Goal: Task Accomplishment & Management: Manage account settings

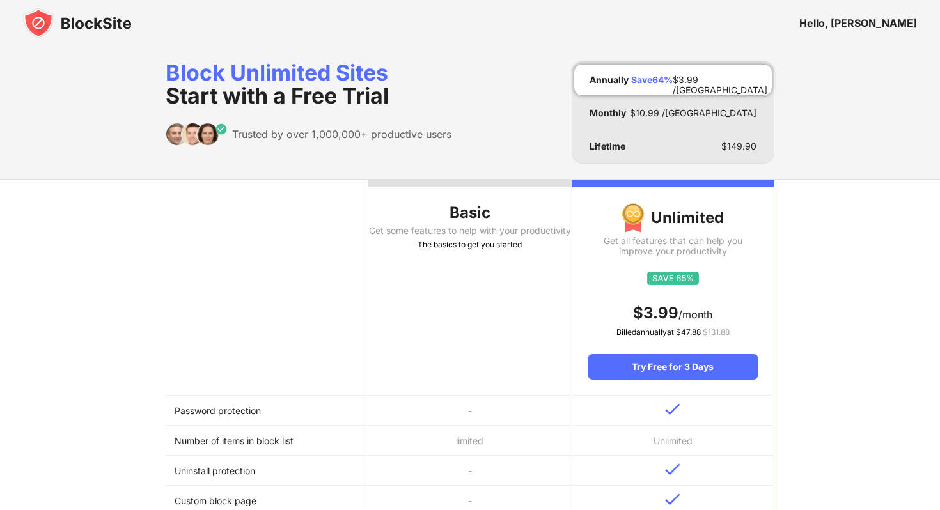
click at [897, 26] on div "Hello, [PERSON_NAME]" at bounding box center [859, 23] width 118 height 13
click at [889, 24] on div "Hello, [PERSON_NAME]" at bounding box center [859, 23] width 118 height 13
click at [54, 12] on img at bounding box center [77, 23] width 109 height 31
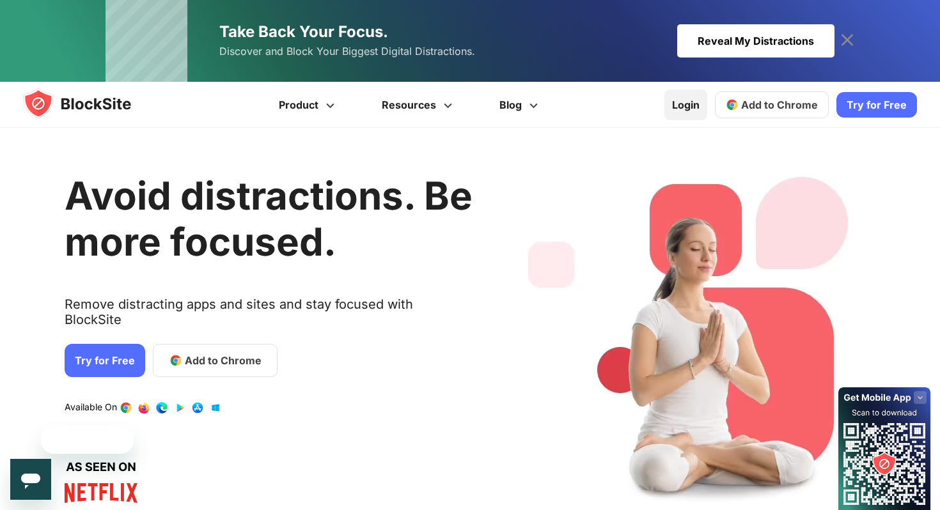
click at [693, 100] on link "Login" at bounding box center [686, 105] width 43 height 31
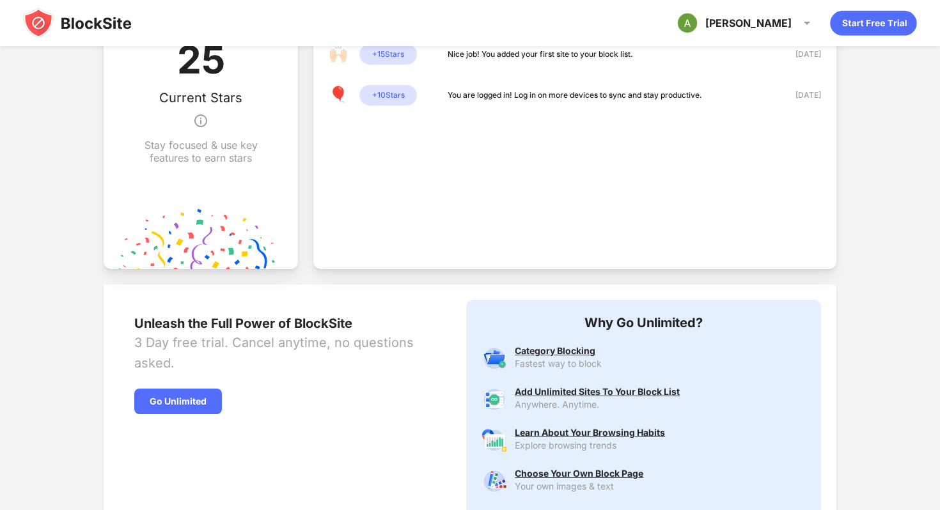
scroll to position [530, 0]
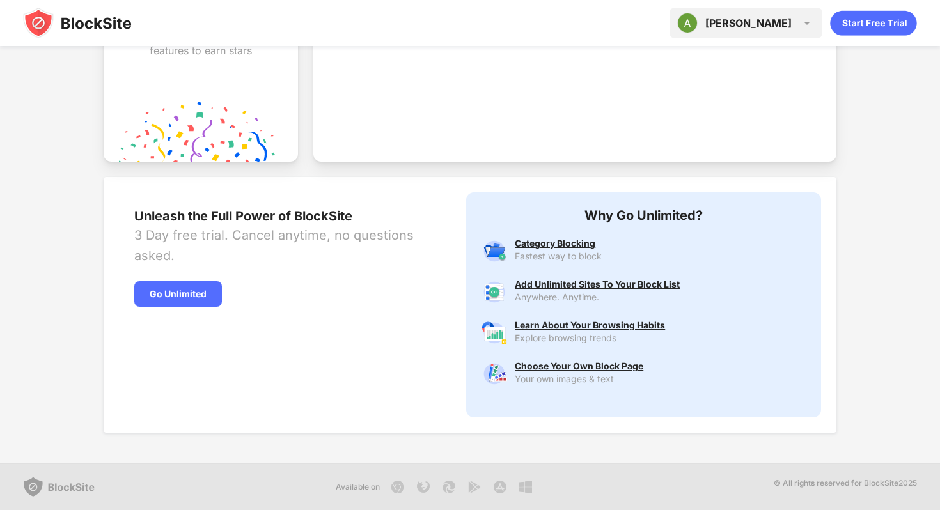
click at [787, 21] on div "Abigail" at bounding box center [748, 23] width 86 height 13
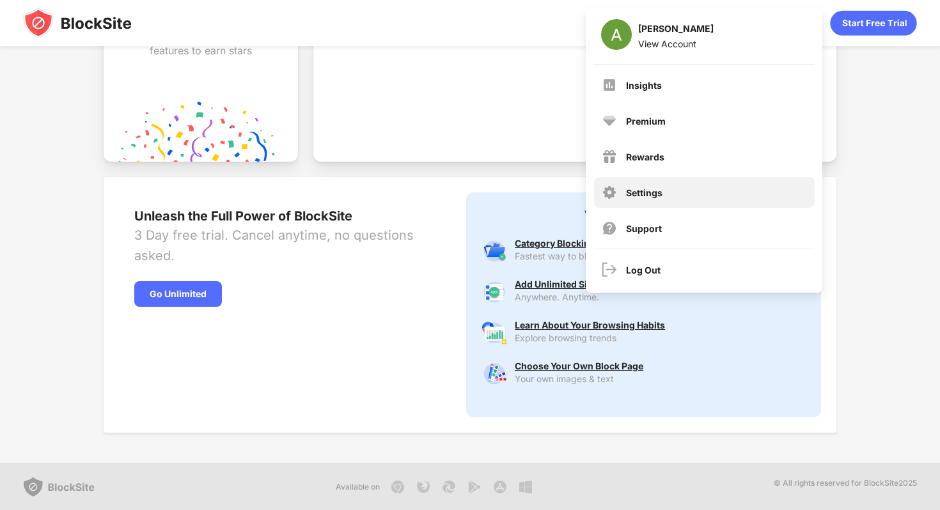
click at [640, 194] on div "Settings" at bounding box center [644, 192] width 36 height 11
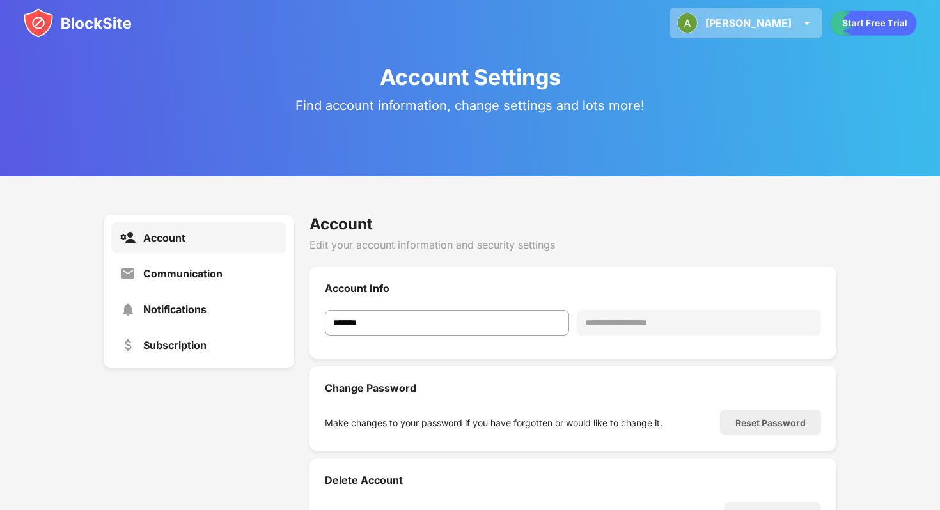
click at [787, 26] on div "Abigail" at bounding box center [748, 23] width 86 height 13
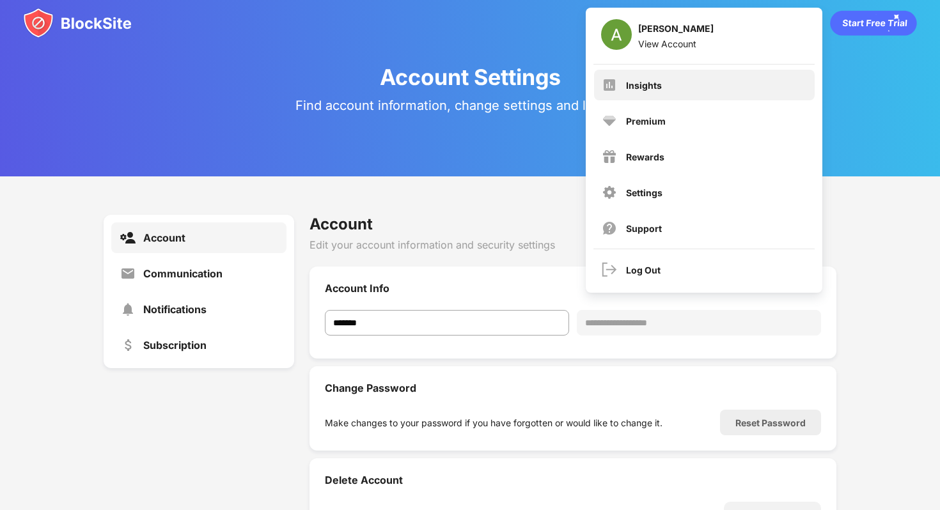
click at [672, 93] on div "Insights" at bounding box center [704, 85] width 221 height 31
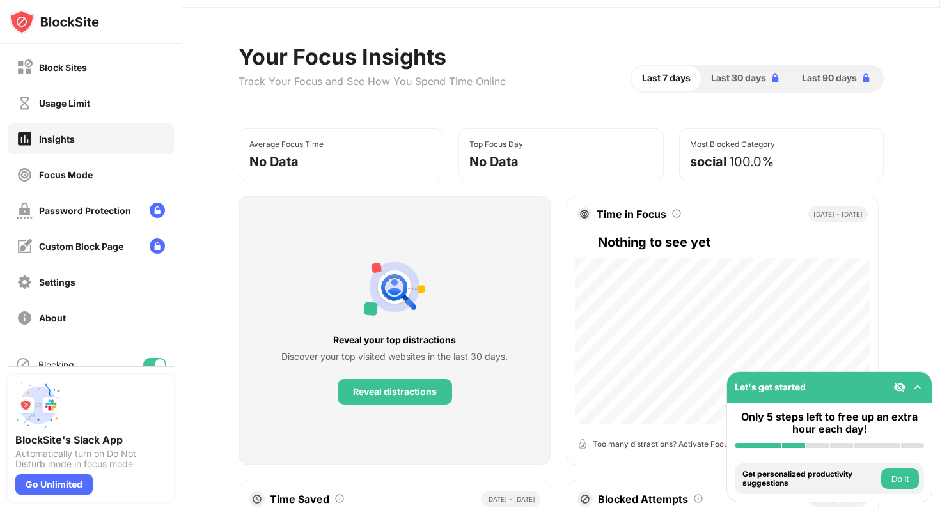
scroll to position [45, 0]
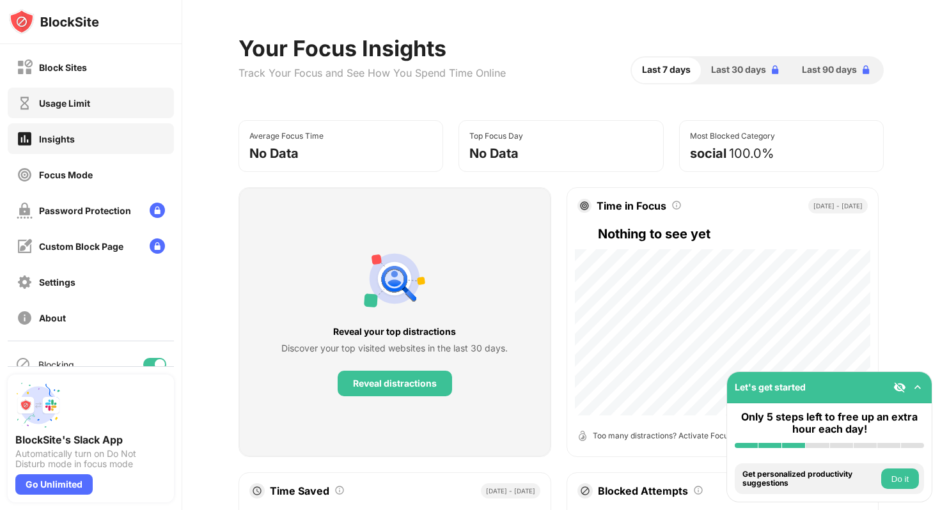
click at [102, 109] on div "Usage Limit" at bounding box center [91, 103] width 166 height 31
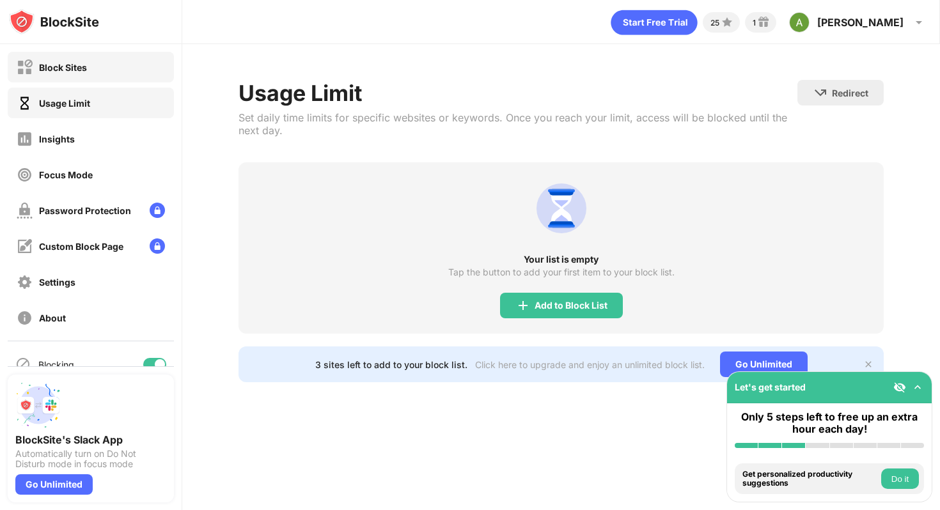
click at [99, 74] on div "Block Sites" at bounding box center [91, 67] width 166 height 31
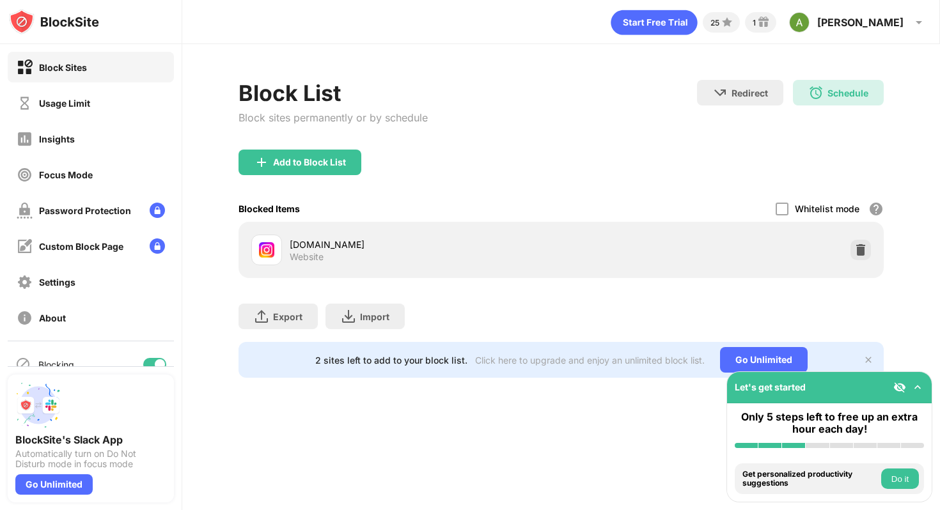
click at [539, 256] on div "instagram.com Website" at bounding box center [425, 250] width 271 height 25
click at [525, 250] on div "instagram.com" at bounding box center [425, 244] width 271 height 13
click at [844, 91] on div "Schedule" at bounding box center [848, 93] width 41 height 11
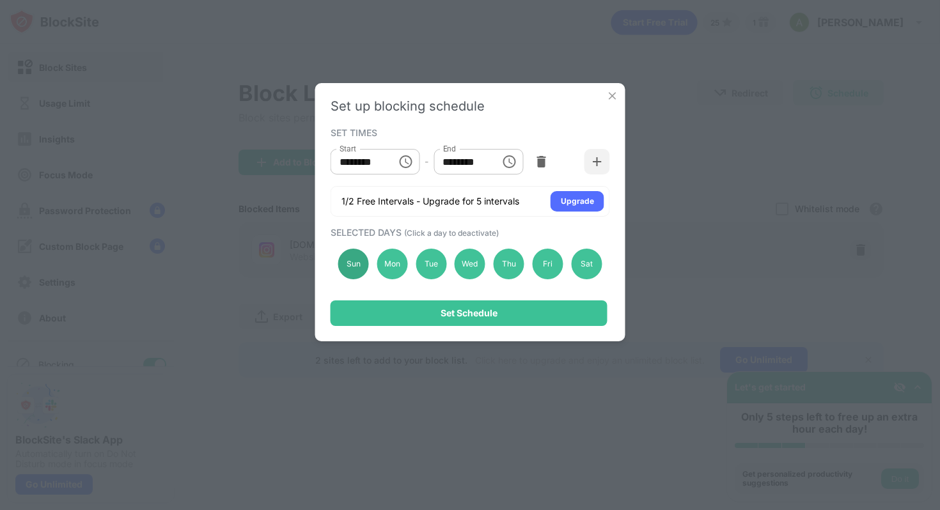
click at [354, 272] on div "Sun" at bounding box center [353, 264] width 31 height 31
click at [348, 265] on div "Sun" at bounding box center [353, 264] width 31 height 31
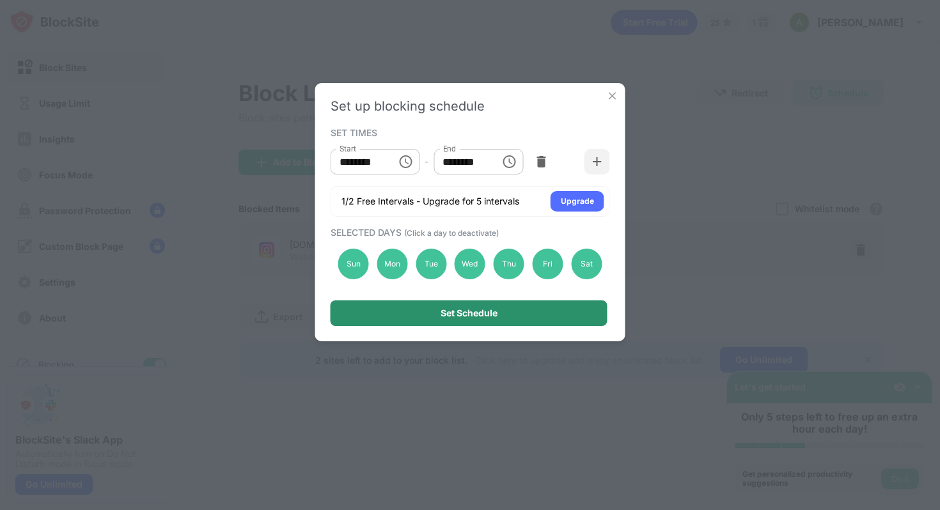
click at [414, 310] on div "Set Schedule" at bounding box center [469, 314] width 277 height 26
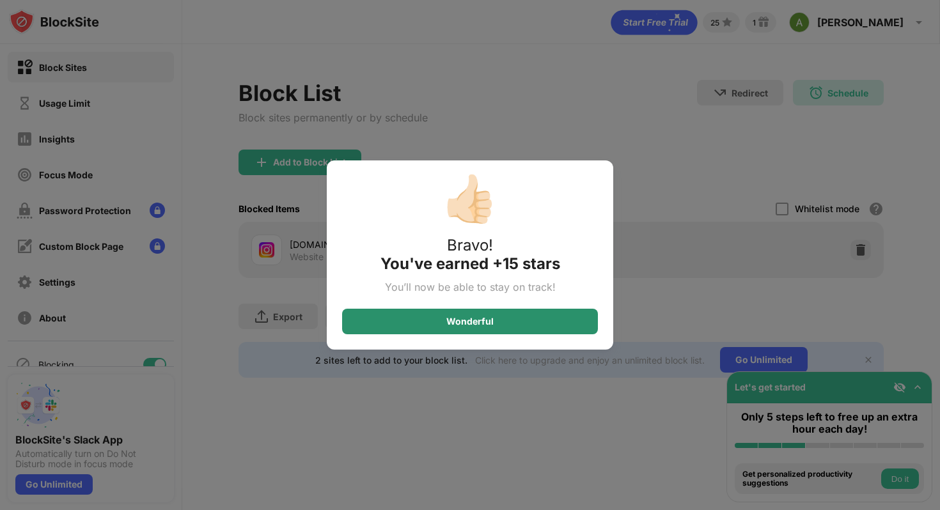
click at [458, 320] on div "Wonderful" at bounding box center [469, 322] width 47 height 10
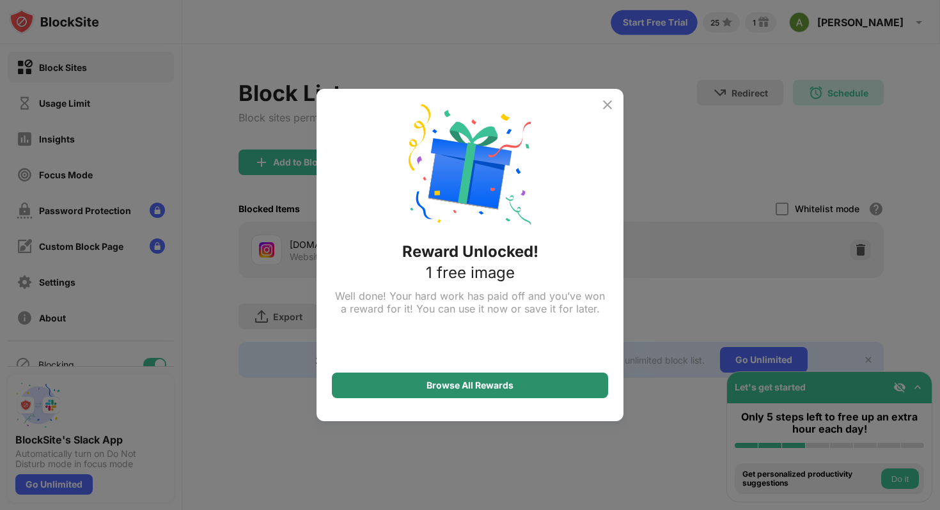
click at [469, 389] on div "Browse All Rewards" at bounding box center [470, 386] width 87 height 10
